Goal: Obtain resource: Obtain resource

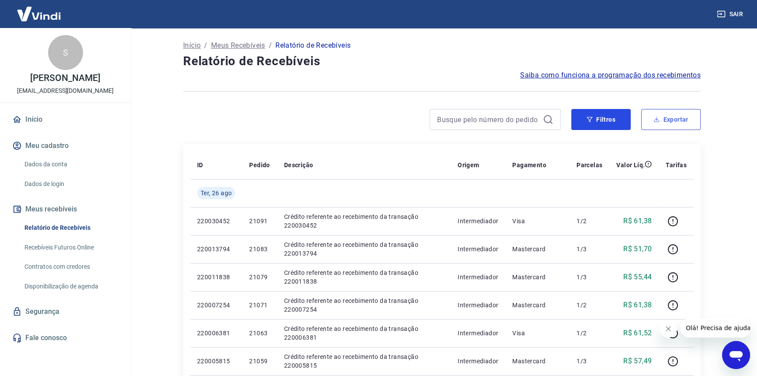
drag, startPoint x: 628, startPoint y: 116, endPoint x: 658, endPoint y: 125, distance: 32.1
click at [628, 116] on button "Filtros" at bounding box center [600, 119] width 59 height 21
click at [658, 125] on button "Exportar" at bounding box center [670, 119] width 59 height 21
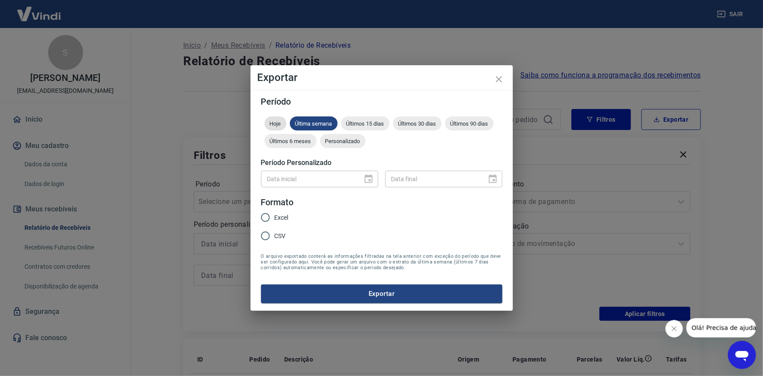
click at [279, 127] on div "Hoje" at bounding box center [276, 123] width 22 height 14
drag, startPoint x: 283, startPoint y: 223, endPoint x: 281, endPoint y: 214, distance: 9.0
click at [283, 223] on label "Excel" at bounding box center [272, 217] width 32 height 18
click at [275, 223] on input "Excel" at bounding box center [265, 217] width 18 height 18
radio input "true"
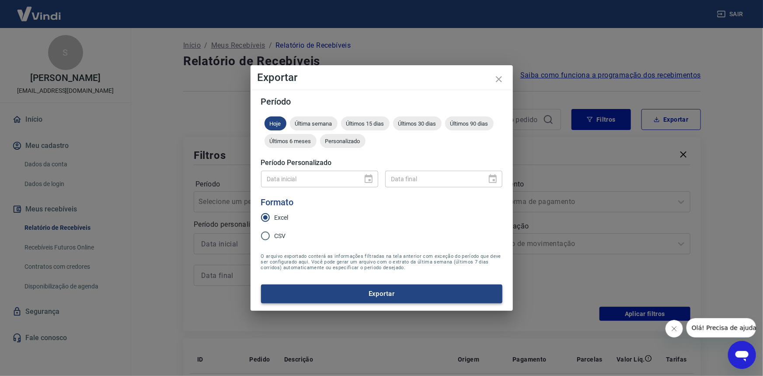
click at [359, 290] on button "Exportar" at bounding box center [381, 293] width 241 height 18
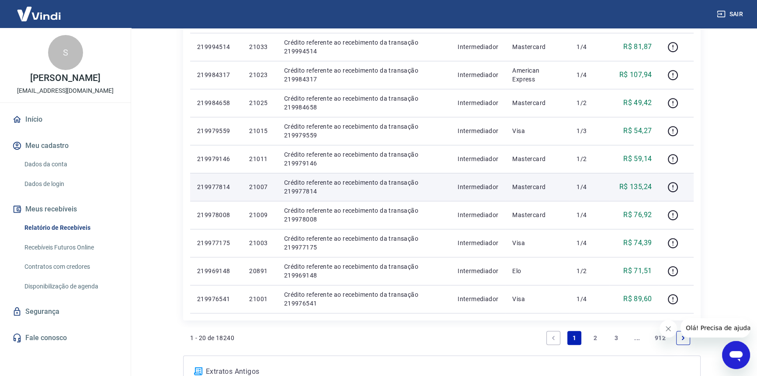
scroll to position [727, 0]
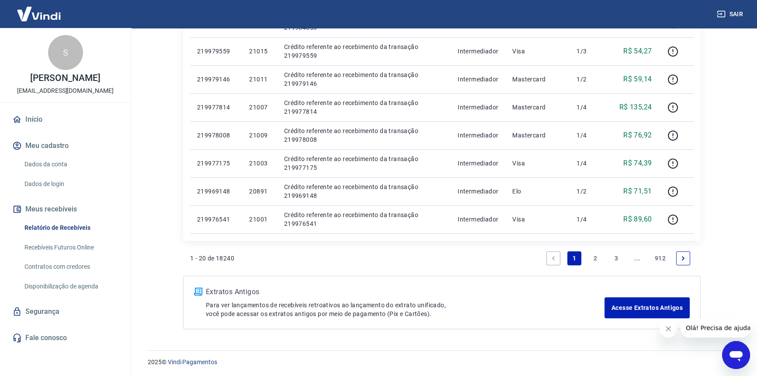
click at [594, 257] on link "2" at bounding box center [595, 258] width 14 height 14
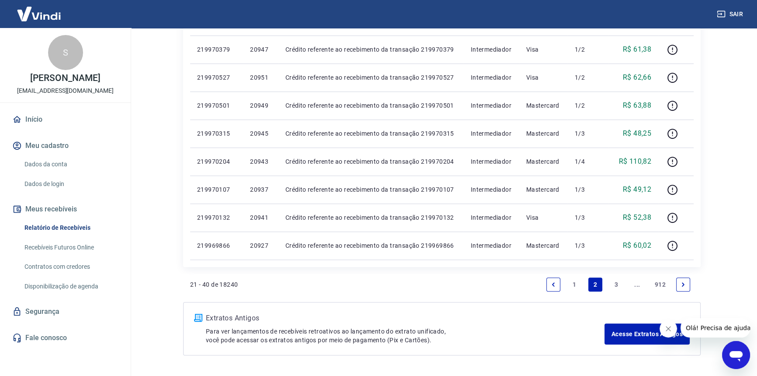
scroll to position [727, 0]
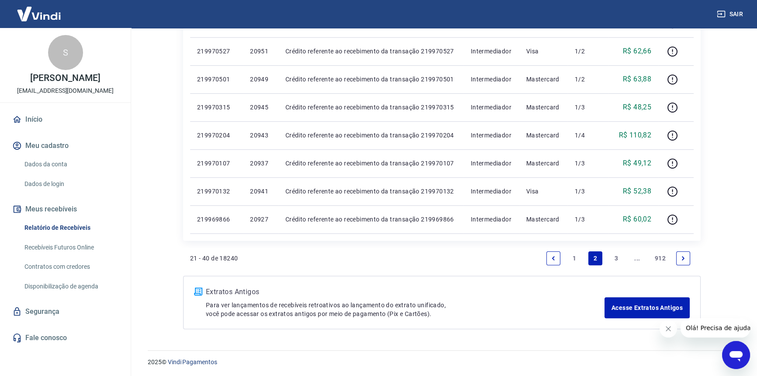
click at [609, 260] on li "3" at bounding box center [616, 257] width 21 height 21
click at [613, 257] on link "3" at bounding box center [616, 258] width 14 height 14
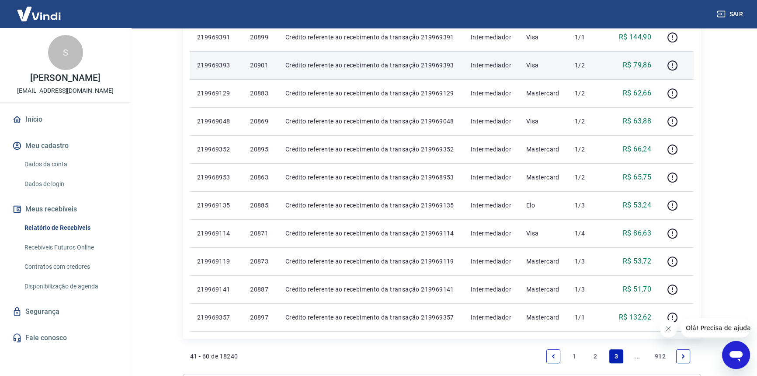
scroll to position [727, 0]
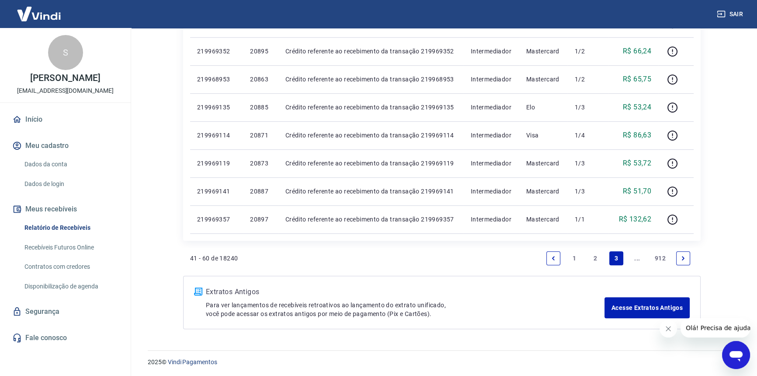
click at [684, 259] on icon "Next page" at bounding box center [683, 258] width 6 height 6
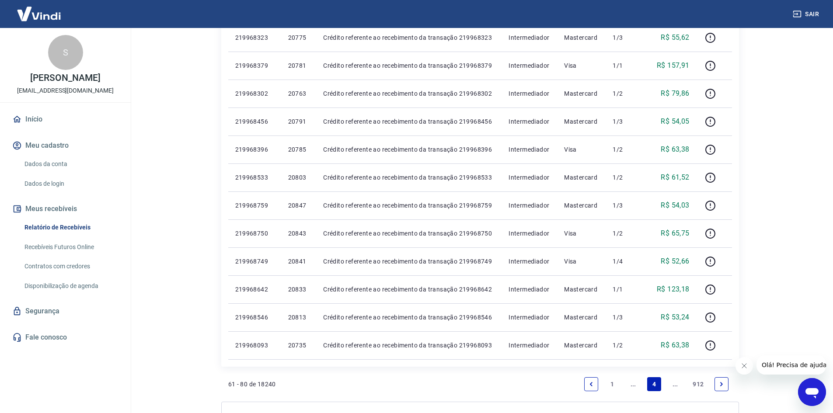
scroll to position [691, 0]
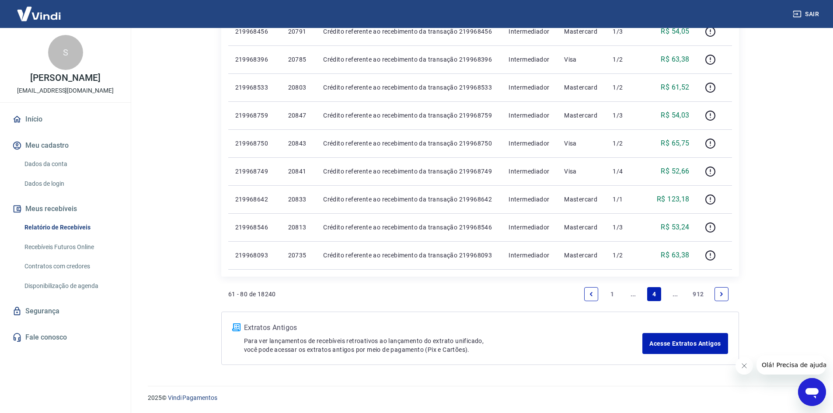
click at [721, 286] on li "Pagination" at bounding box center [721, 294] width 21 height 21
click at [724, 286] on li "Pagination" at bounding box center [721, 294] width 21 height 21
click at [724, 289] on link "Next page" at bounding box center [721, 294] width 14 height 14
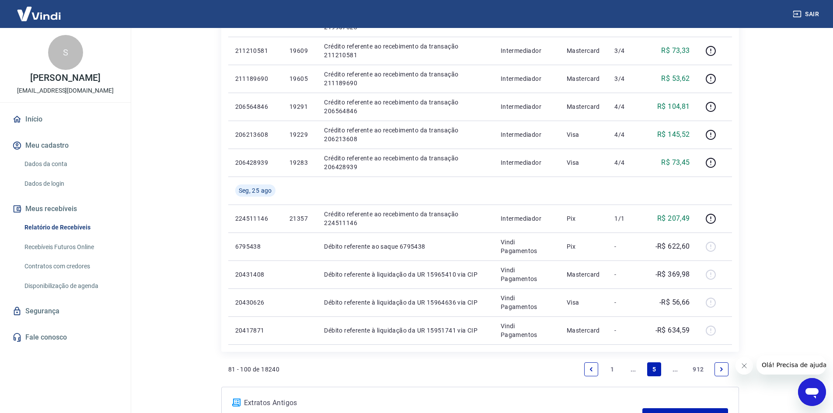
scroll to position [719, 0]
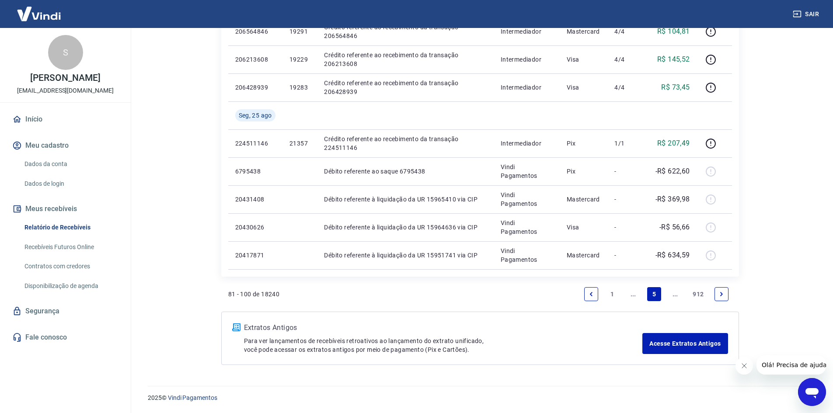
click at [613, 301] on li "1" at bounding box center [612, 294] width 21 height 21
click at [616, 290] on link "1" at bounding box center [612, 294] width 14 height 14
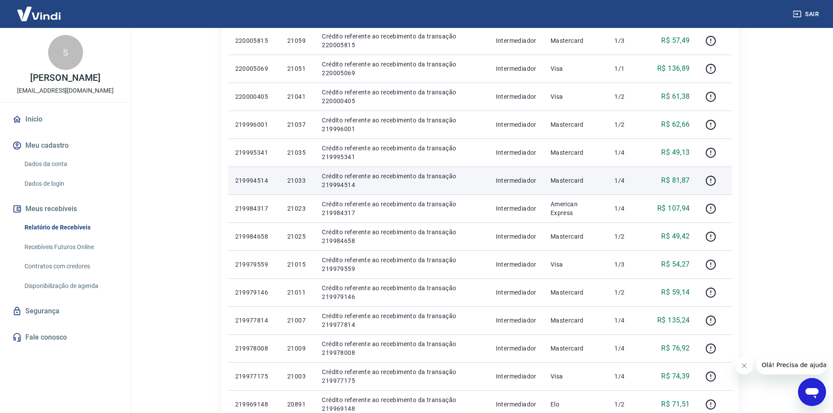
scroll to position [604, 0]
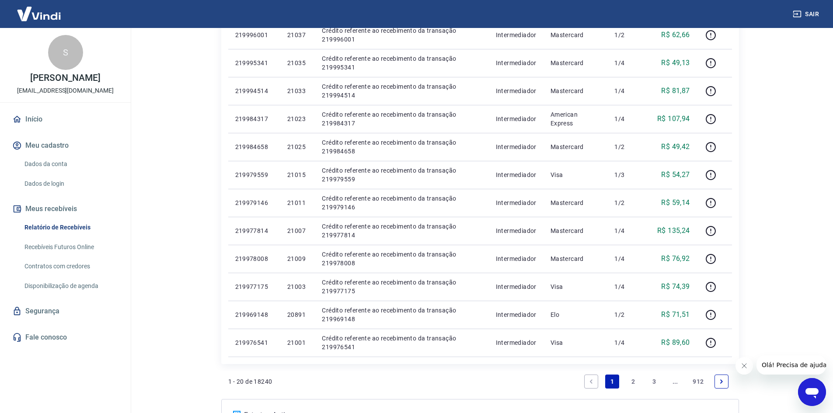
drag, startPoint x: 625, startPoint y: 374, endPoint x: 630, endPoint y: 382, distance: 9.5
click at [626, 374] on li "2" at bounding box center [633, 381] width 21 height 21
click at [631, 375] on link "2" at bounding box center [633, 382] width 14 height 14
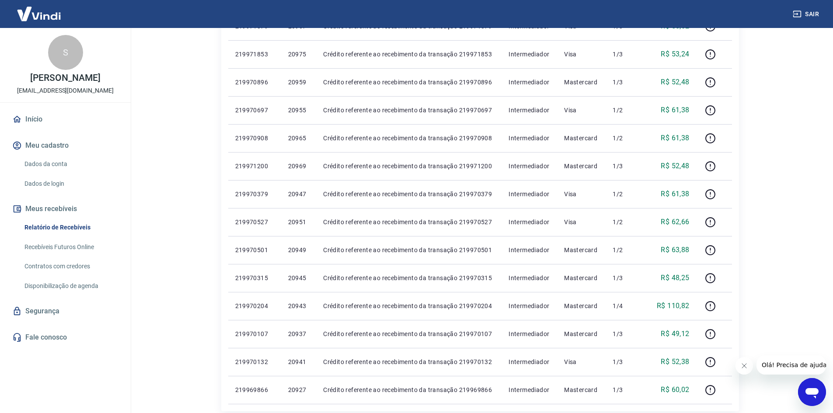
scroll to position [691, 0]
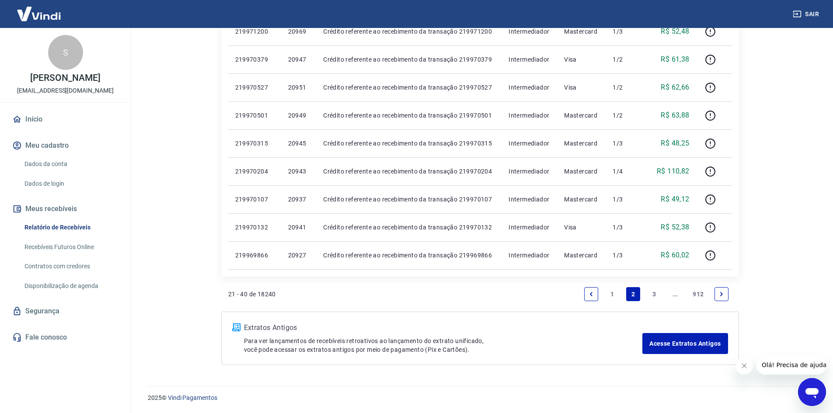
click at [654, 293] on link "3" at bounding box center [654, 294] width 14 height 14
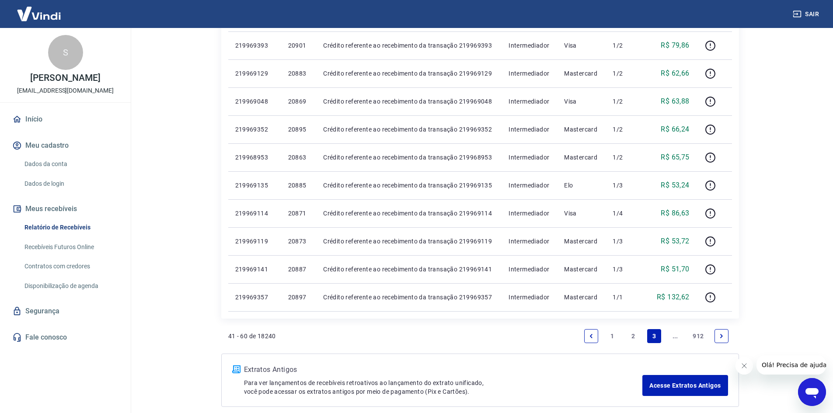
scroll to position [691, 0]
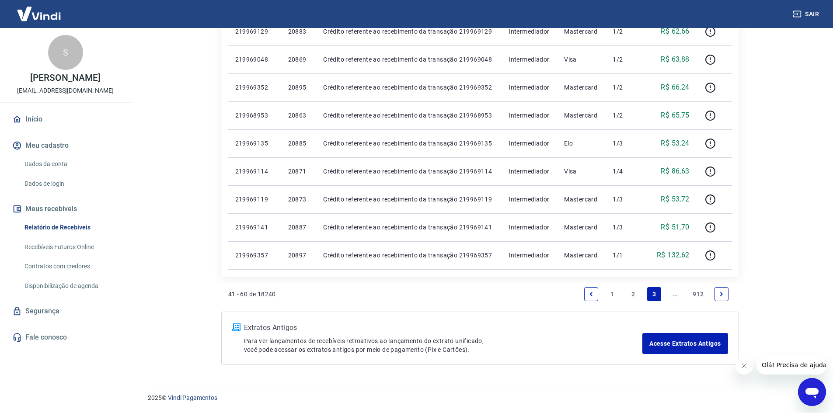
click at [595, 292] on link "Previous page" at bounding box center [591, 294] width 14 height 14
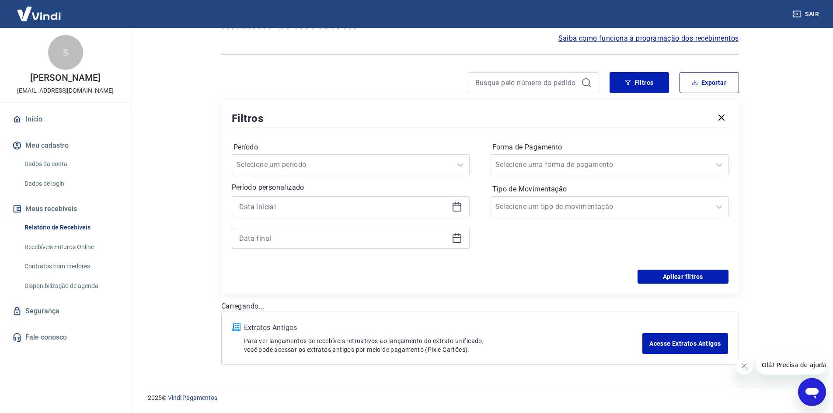
click at [613, 294] on div "Início / Meus Recebíveis / Relatório de Recebíveis Relatório de Recebíveis Saib…" at bounding box center [480, 183] width 539 height 384
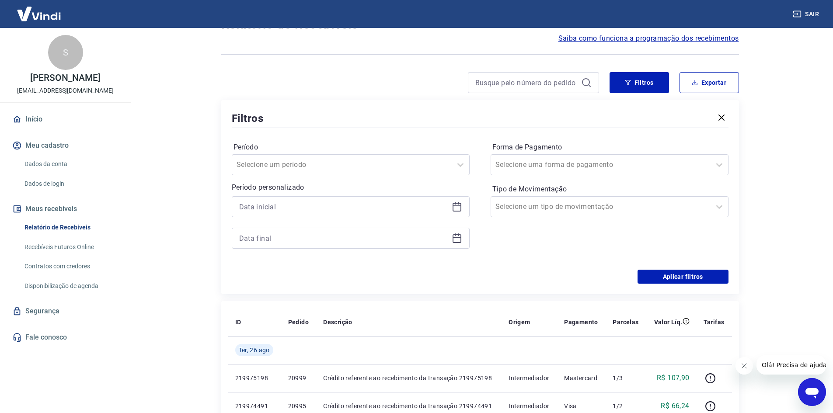
scroll to position [691, 0]
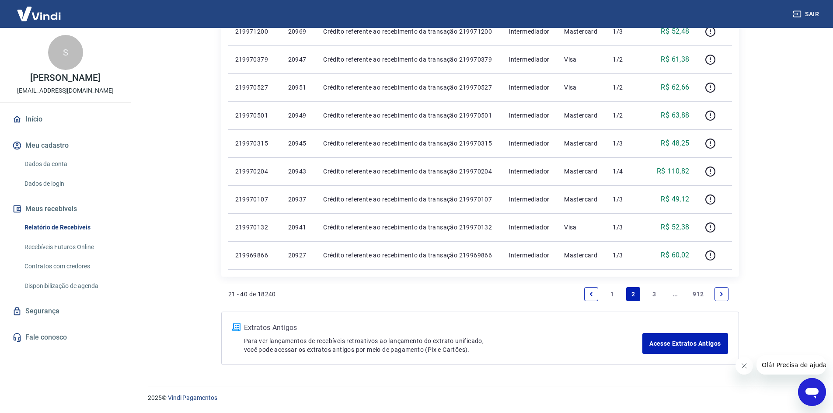
drag, startPoint x: 618, startPoint y: 290, endPoint x: 608, endPoint y: 291, distance: 10.5
click at [619, 290] on link "1" at bounding box center [612, 294] width 14 height 14
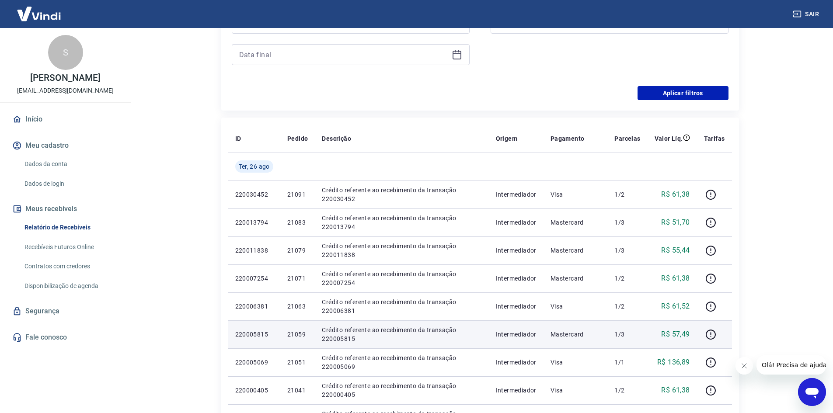
scroll to position [175, 0]
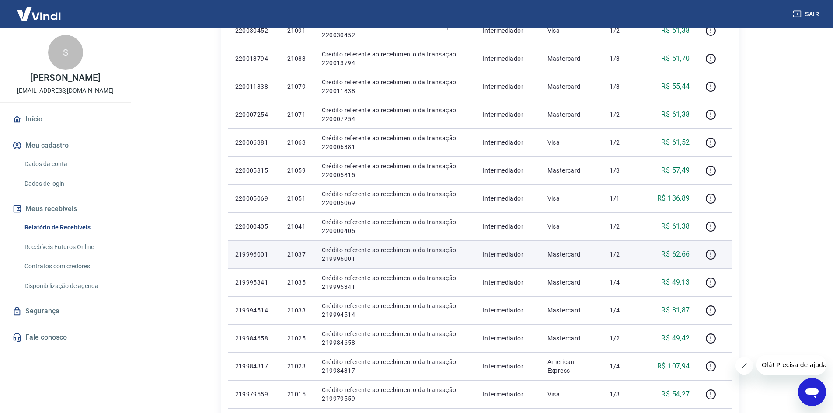
scroll to position [393, 0]
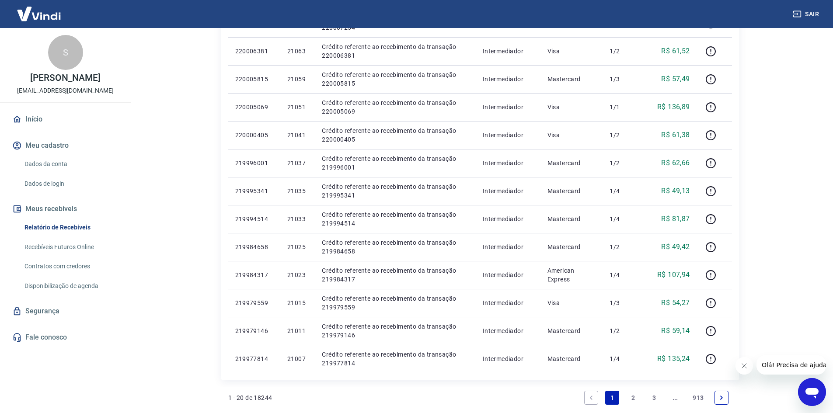
drag, startPoint x: 635, startPoint y: 401, endPoint x: 640, endPoint y: 396, distance: 7.2
click at [635, 402] on link "2" at bounding box center [633, 398] width 14 height 14
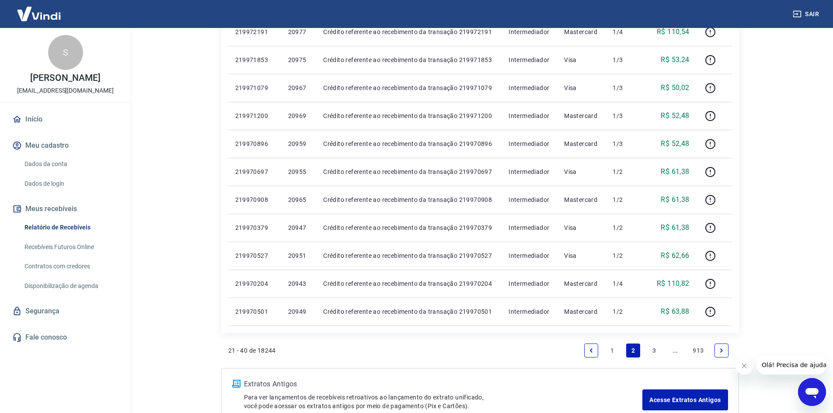
scroll to position [497, 0]
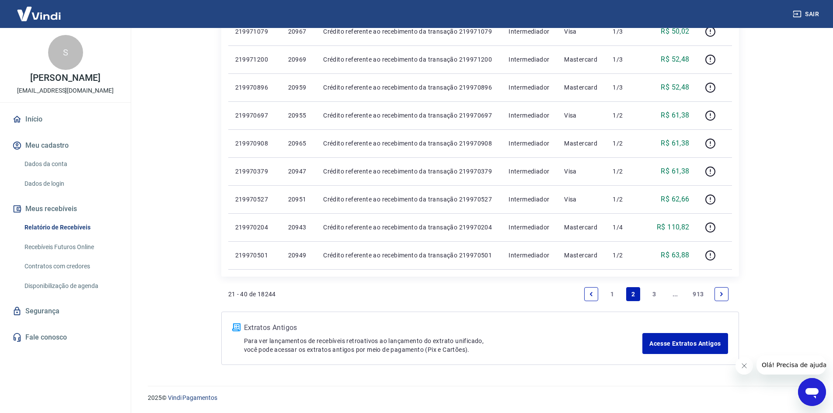
click at [649, 296] on link "3" at bounding box center [654, 294] width 14 height 14
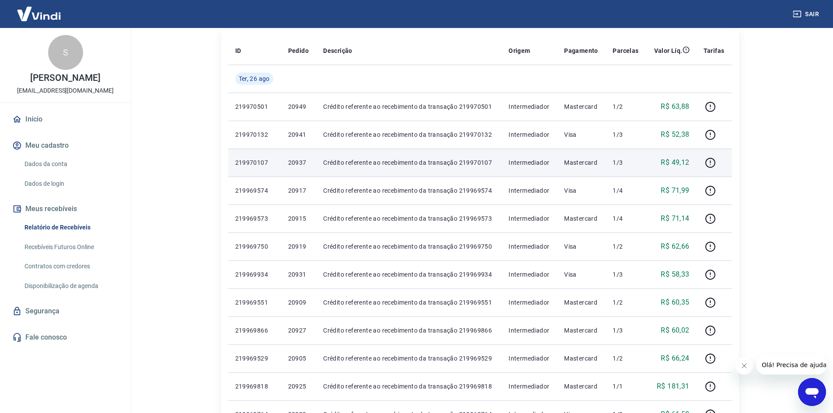
scroll to position [19, 0]
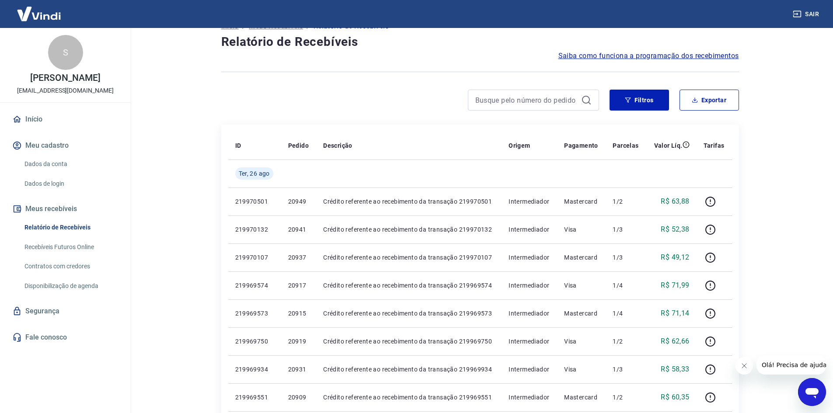
drag, startPoint x: 328, startPoint y: 118, endPoint x: 216, endPoint y: 85, distance: 117.6
